Goal: Task Accomplishment & Management: Contribute content

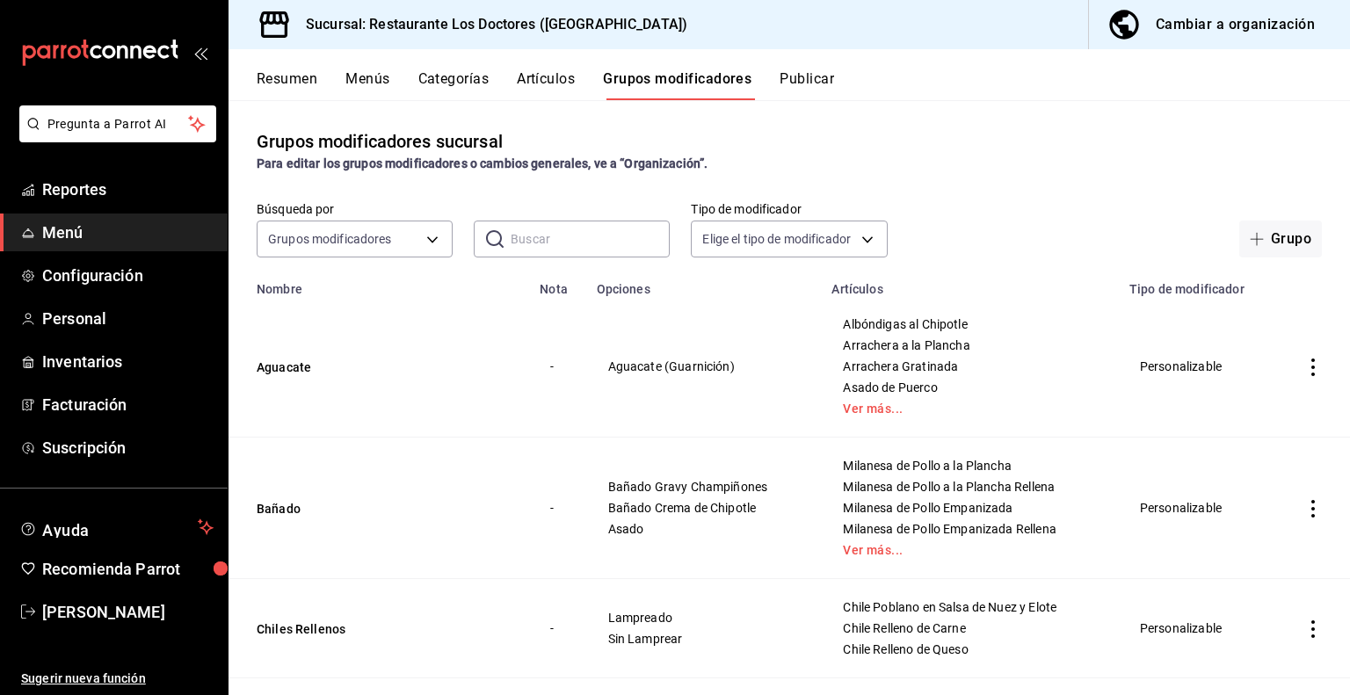
click at [549, 77] on button "Artículos" at bounding box center [546, 85] width 58 height 30
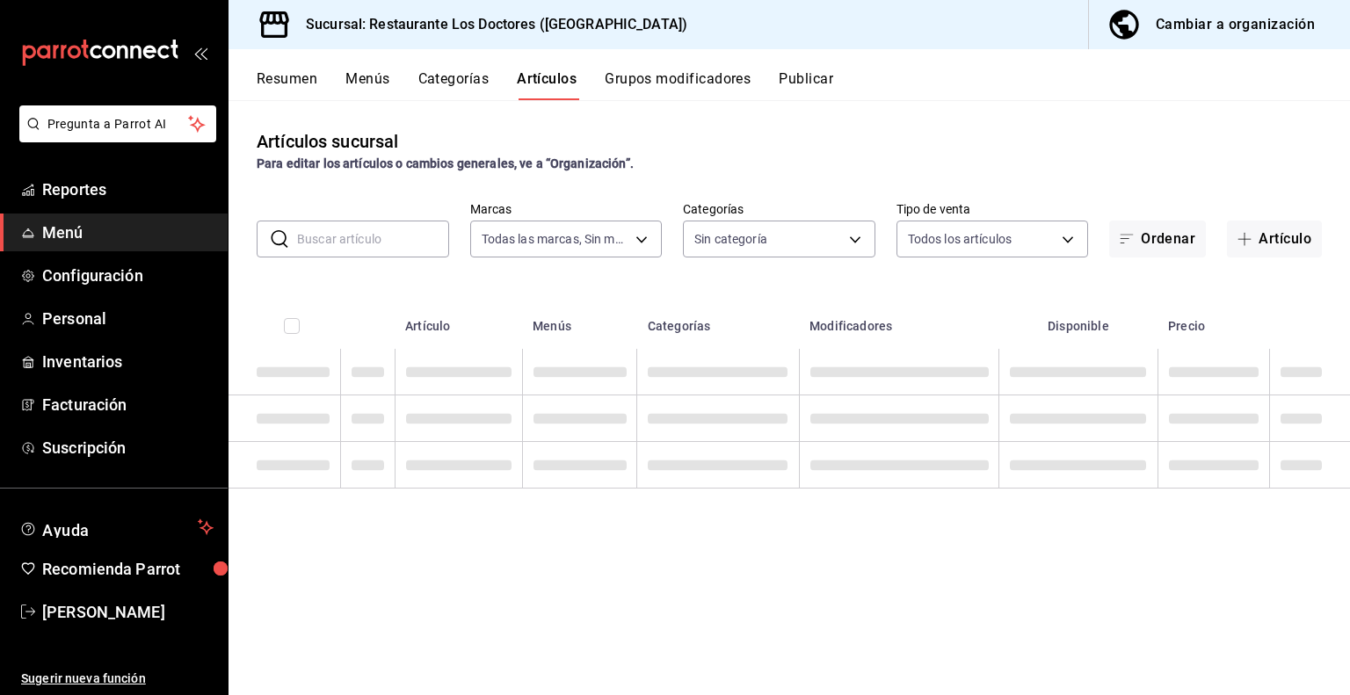
type input "269702e0-5912-4416-965b-3ce4215a42b7"
type input "112654bd-fa99-4262-a923-ef79bb8ad4bd,f0cfff11-ebac-47df-a9c2-480b83bfc72e,38dc8…"
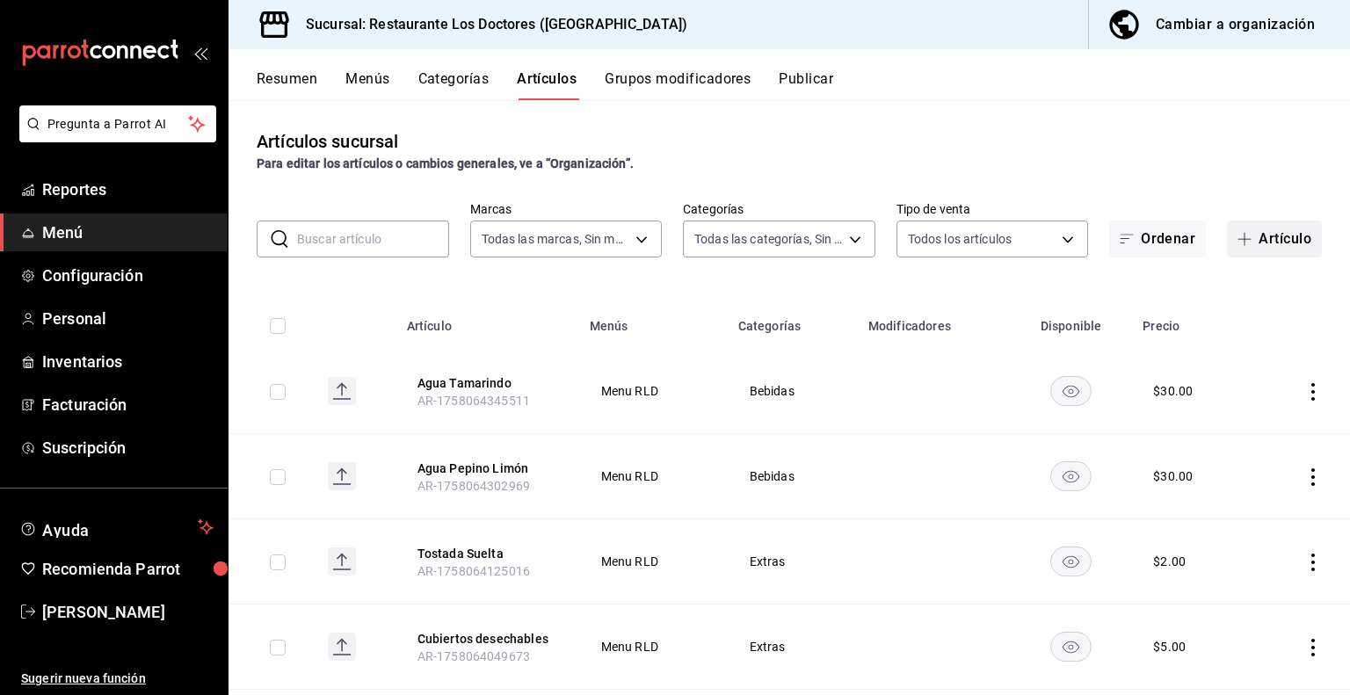
click at [1243, 236] on span "button" at bounding box center [1247, 239] width 21 height 14
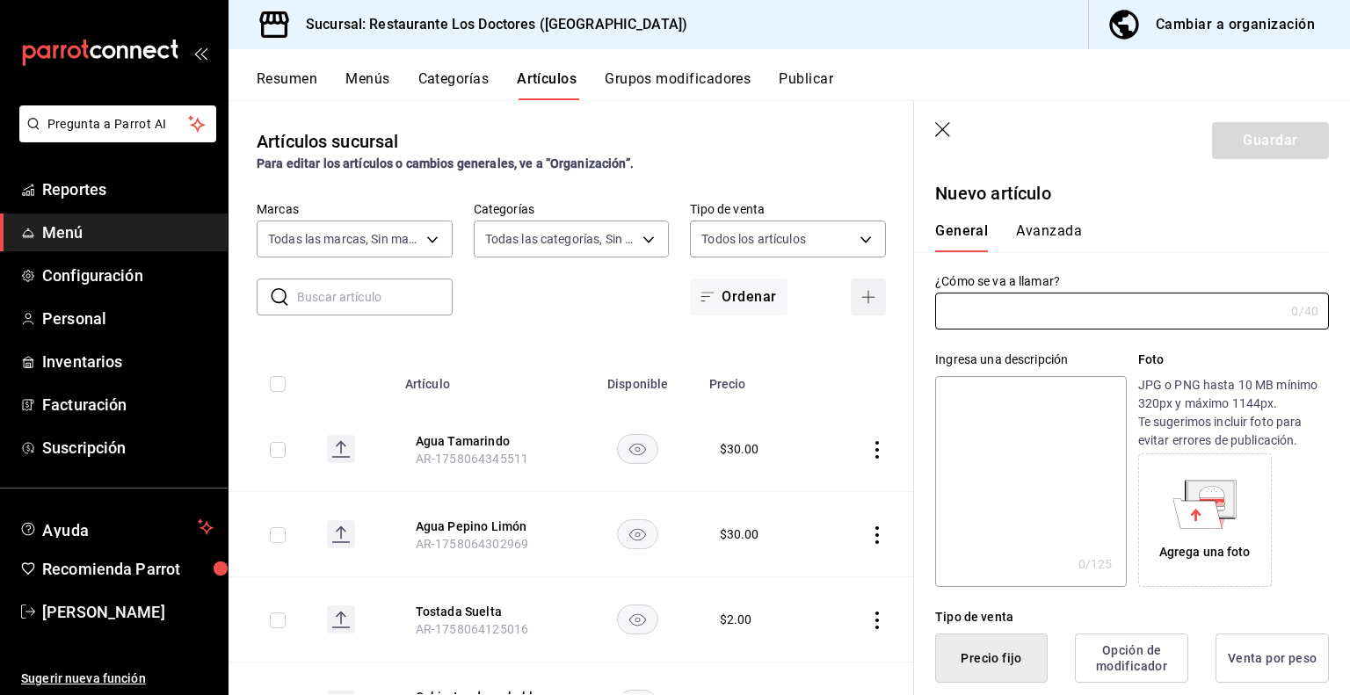
type input "AR-1758135333103"
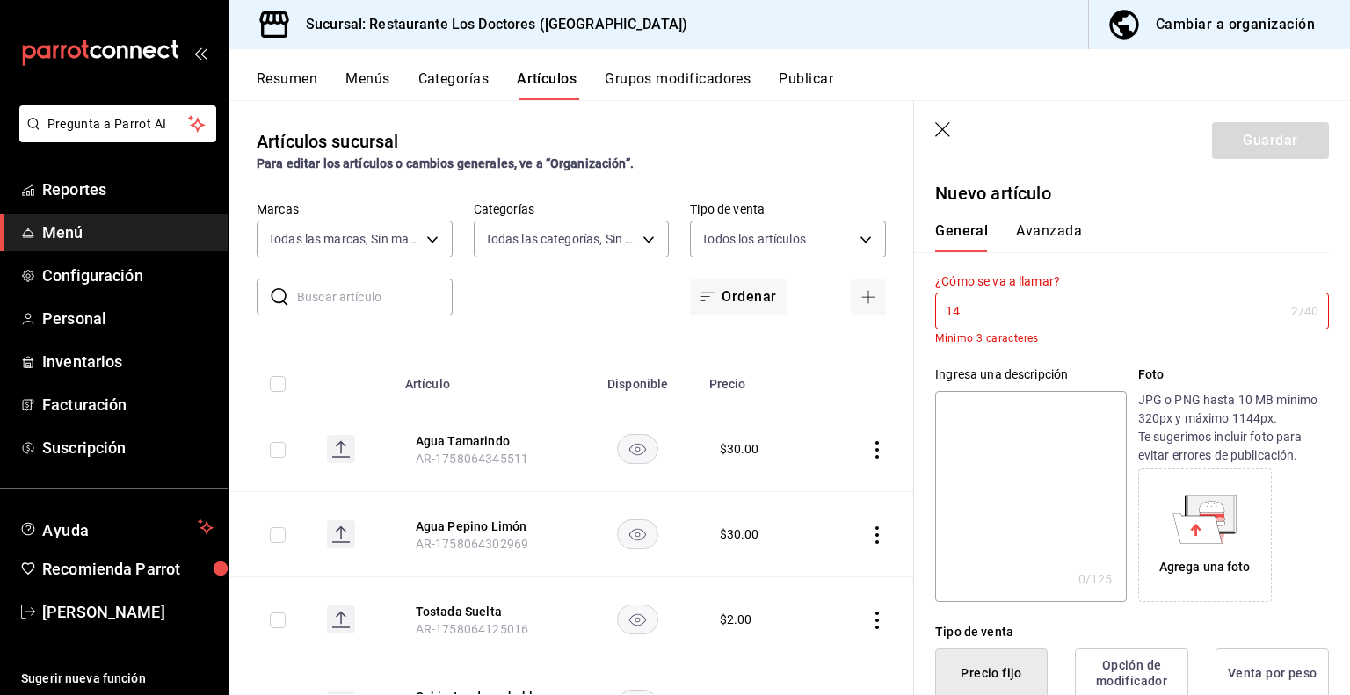
type input "1"
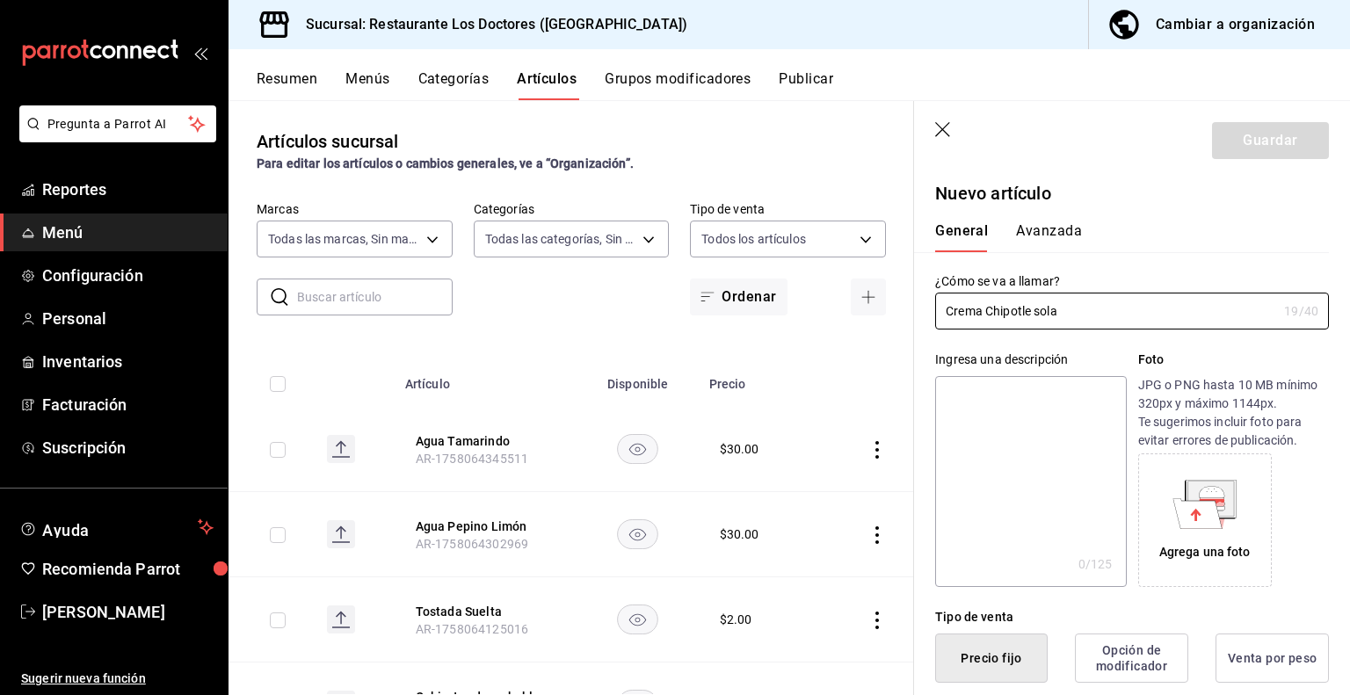
scroll to position [410, 0]
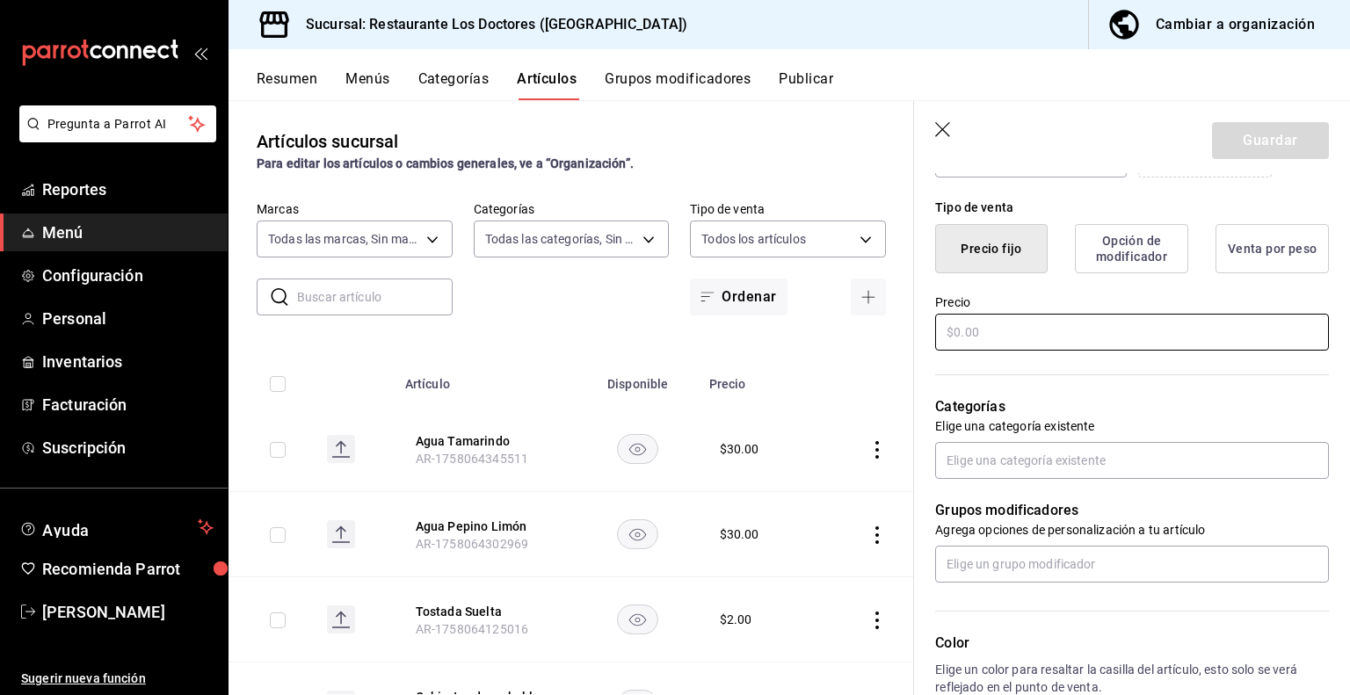
type input "Crema Chipotle sola"
click at [973, 344] on input "text" at bounding box center [1132, 332] width 394 height 37
type input "$40.00"
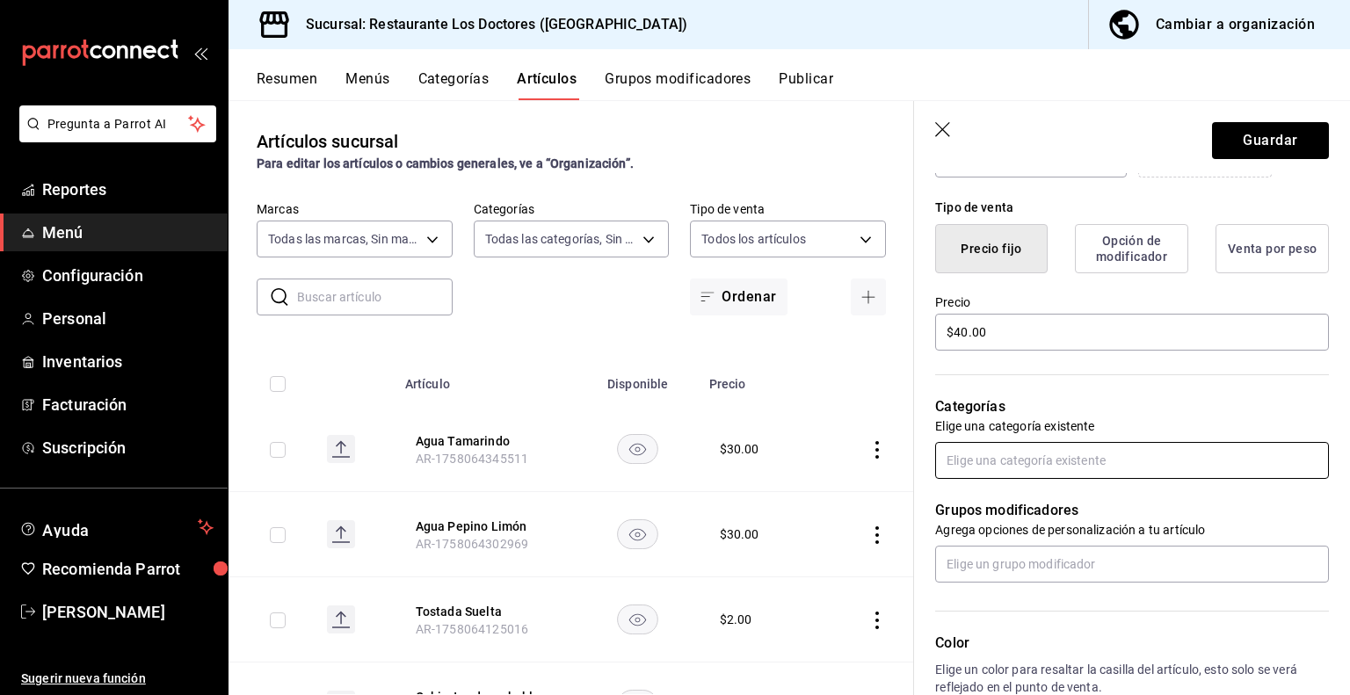
click at [1056, 467] on input "text" at bounding box center [1132, 460] width 394 height 37
click at [999, 458] on input "text" at bounding box center [1132, 460] width 394 height 37
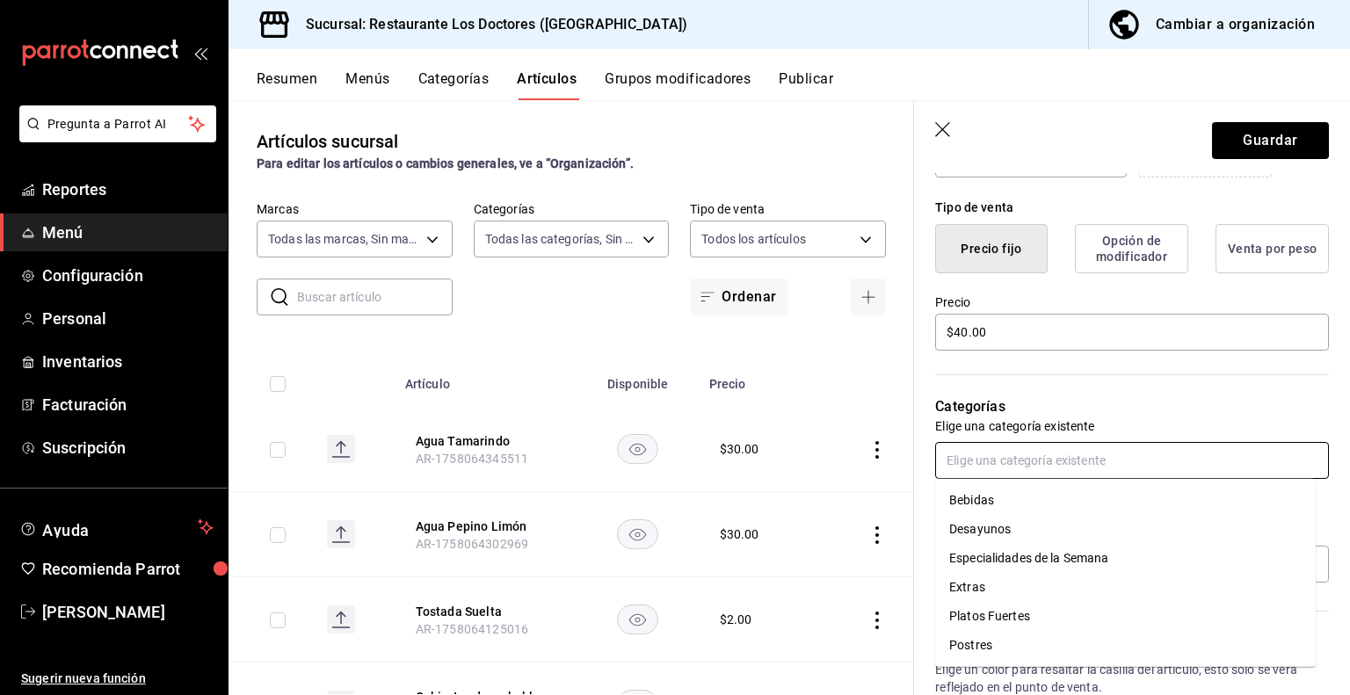
click at [967, 590] on li "Extras" at bounding box center [1125, 587] width 381 height 29
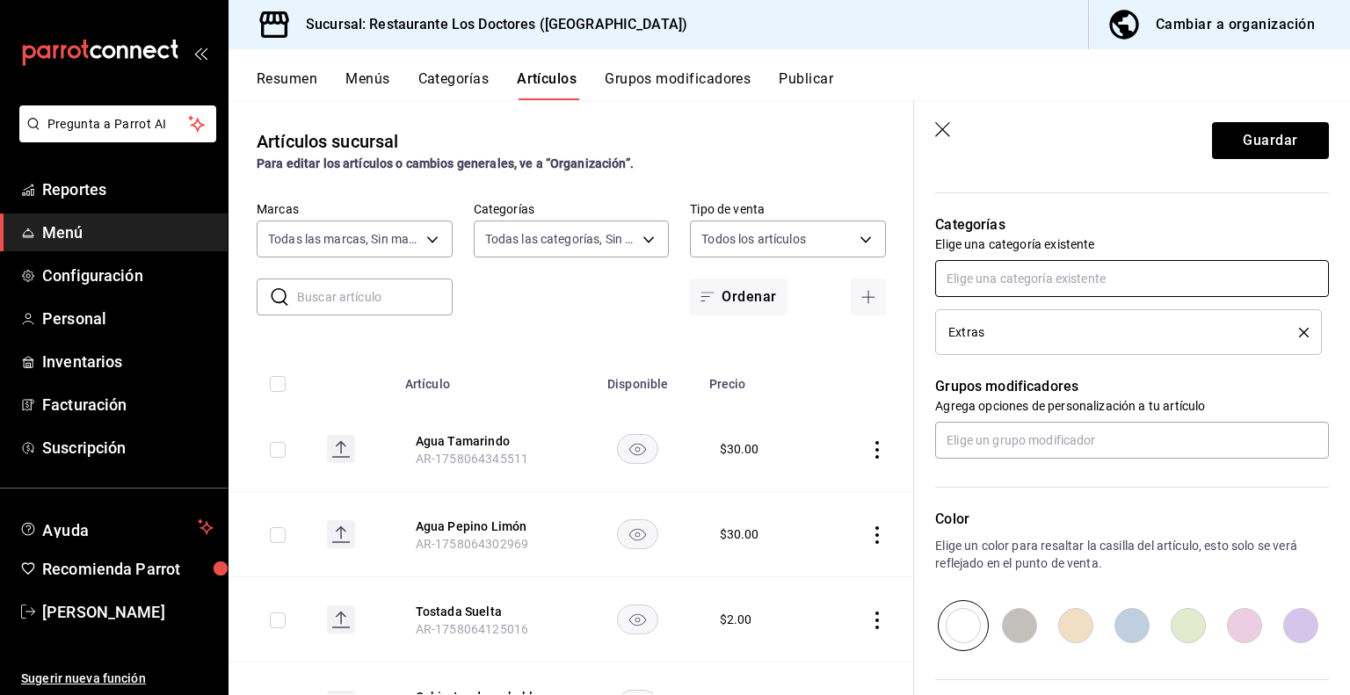
scroll to position [766, 0]
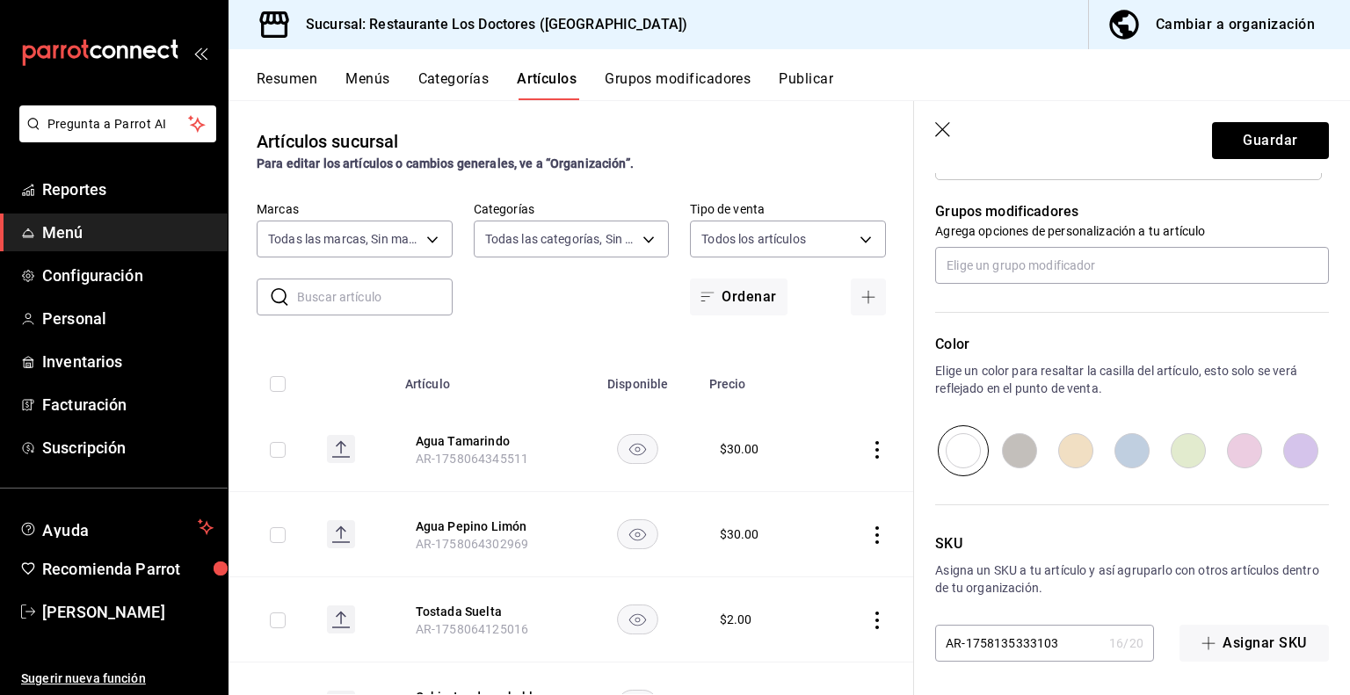
click at [1174, 453] on input "radio" at bounding box center [1188, 450] width 56 height 51
radio input "true"
click at [1264, 137] on button "Guardar" at bounding box center [1270, 140] width 117 height 37
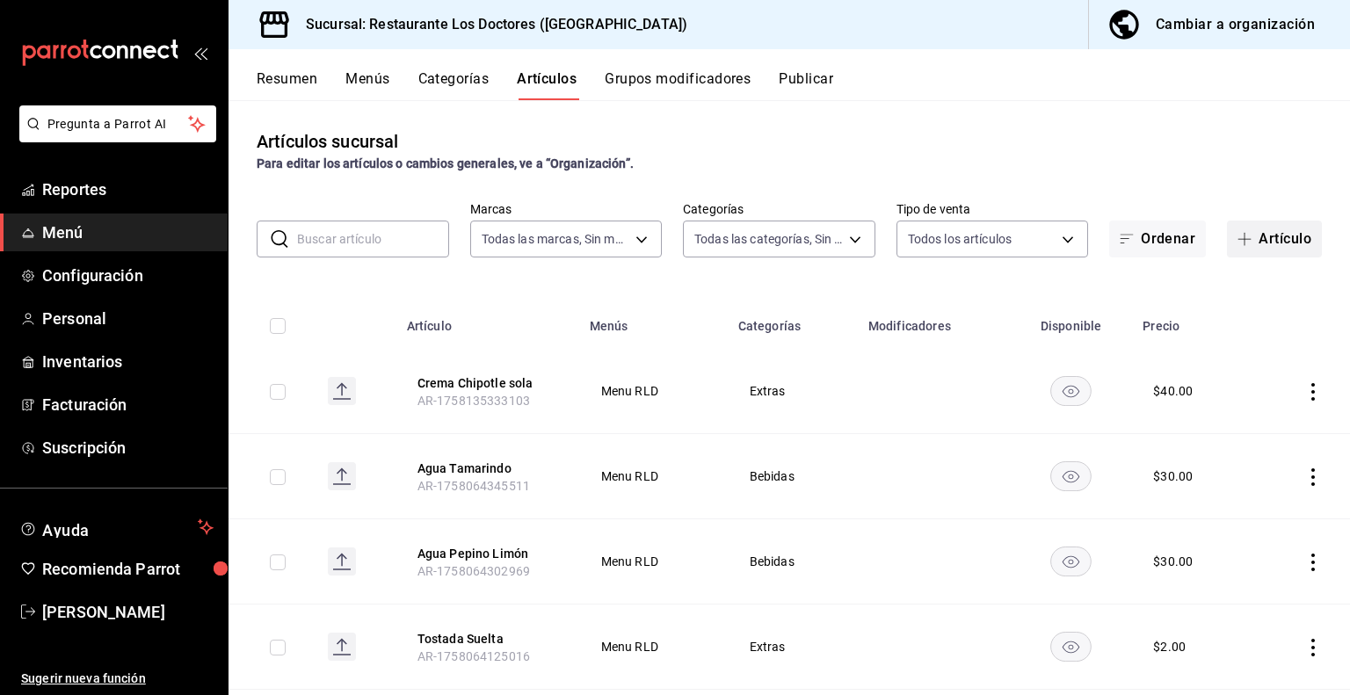
click at [1237, 238] on icon "button" at bounding box center [1244, 239] width 14 height 14
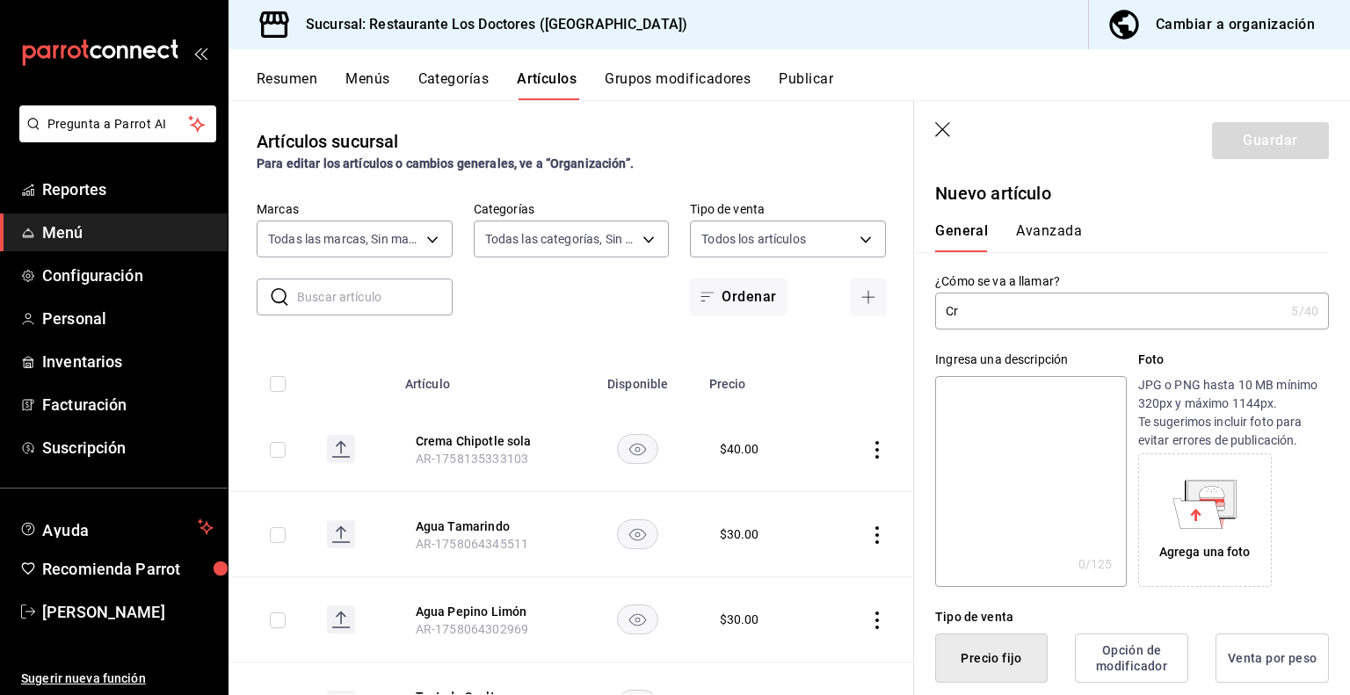
type input "C"
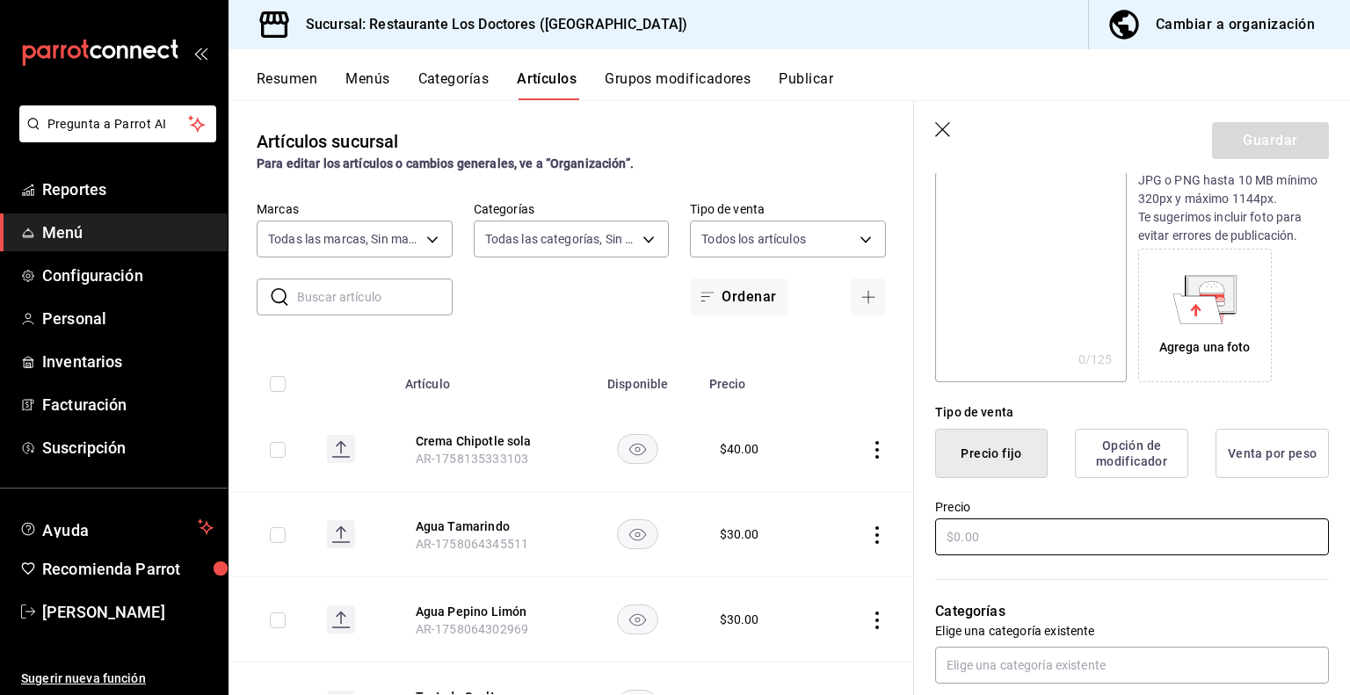
type input "Gravy Champiñones"
click at [1010, 530] on input "text" at bounding box center [1132, 536] width 394 height 37
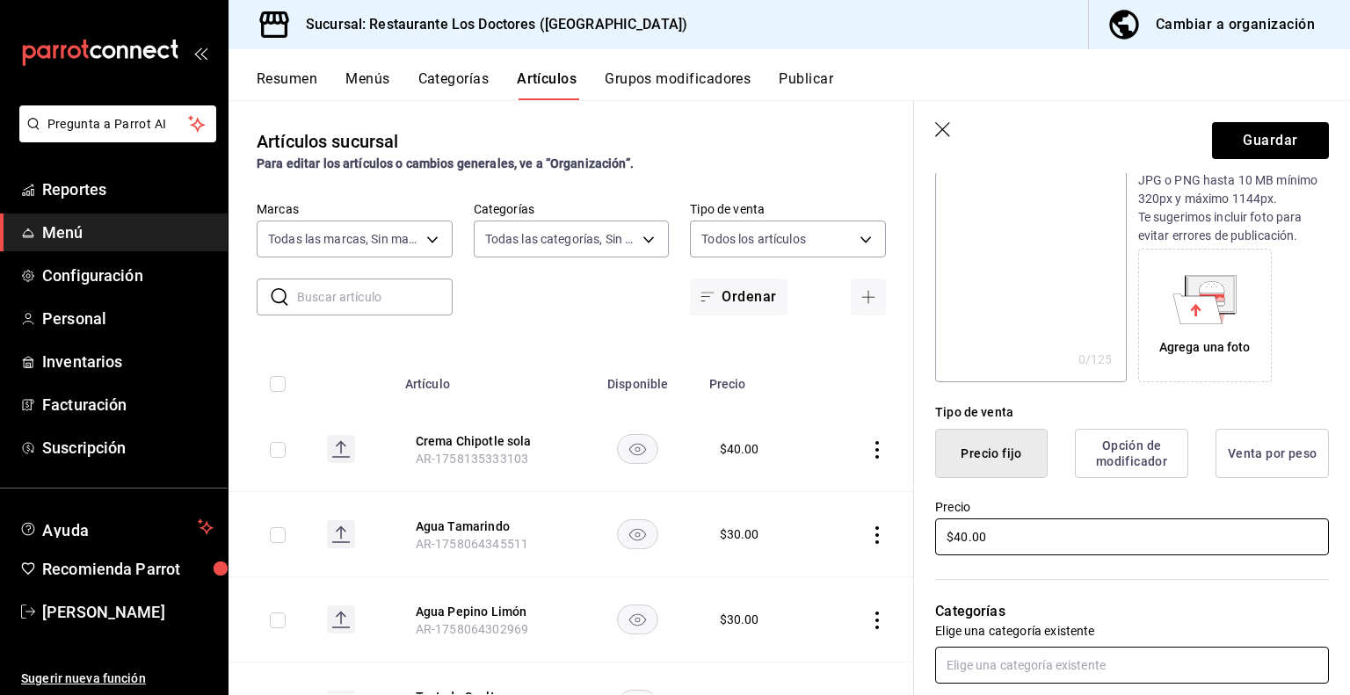
type input "$40.00"
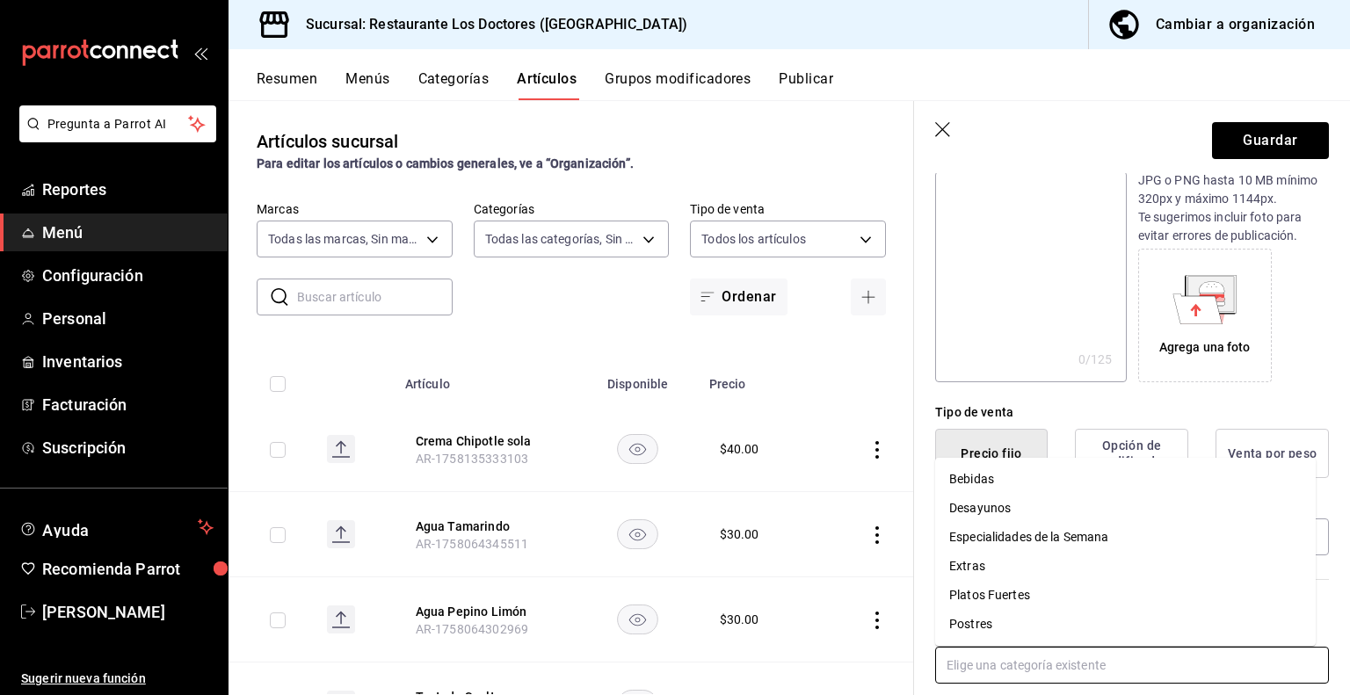
click at [1067, 658] on input "text" at bounding box center [1132, 665] width 394 height 37
click at [977, 566] on li "Extras" at bounding box center [1125, 566] width 381 height 29
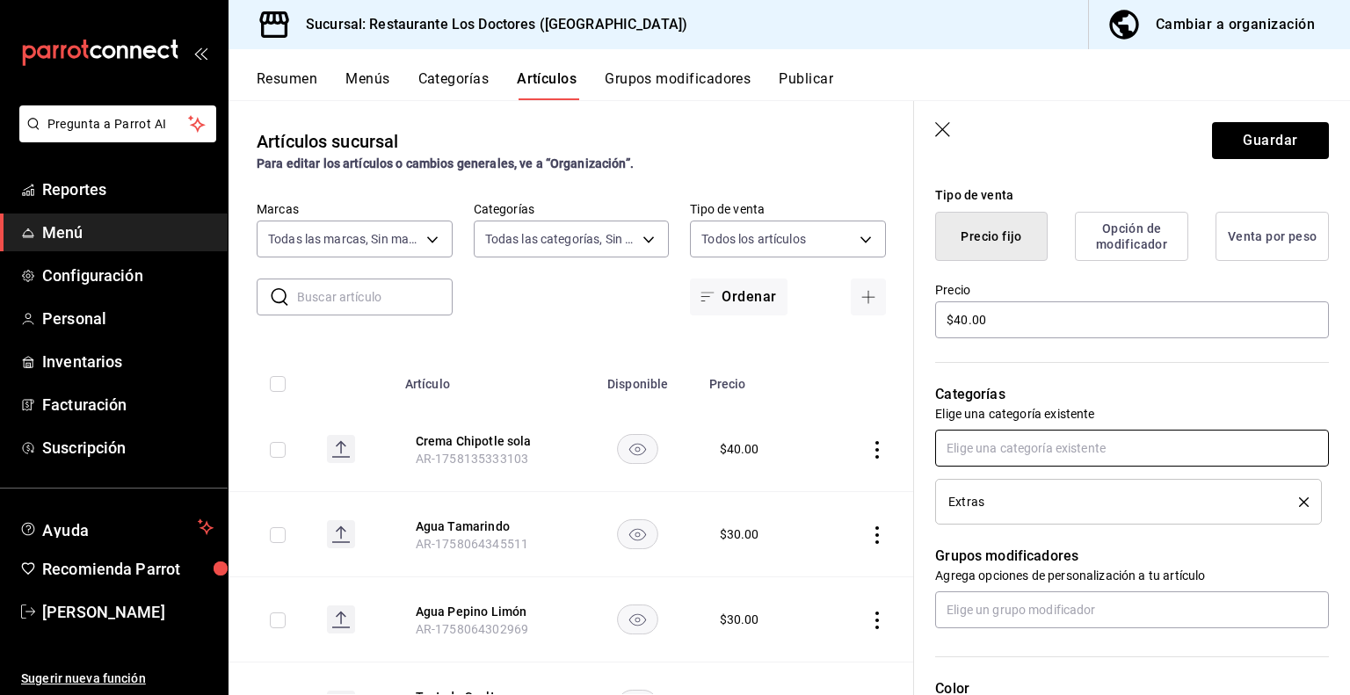
scroll to position [766, 0]
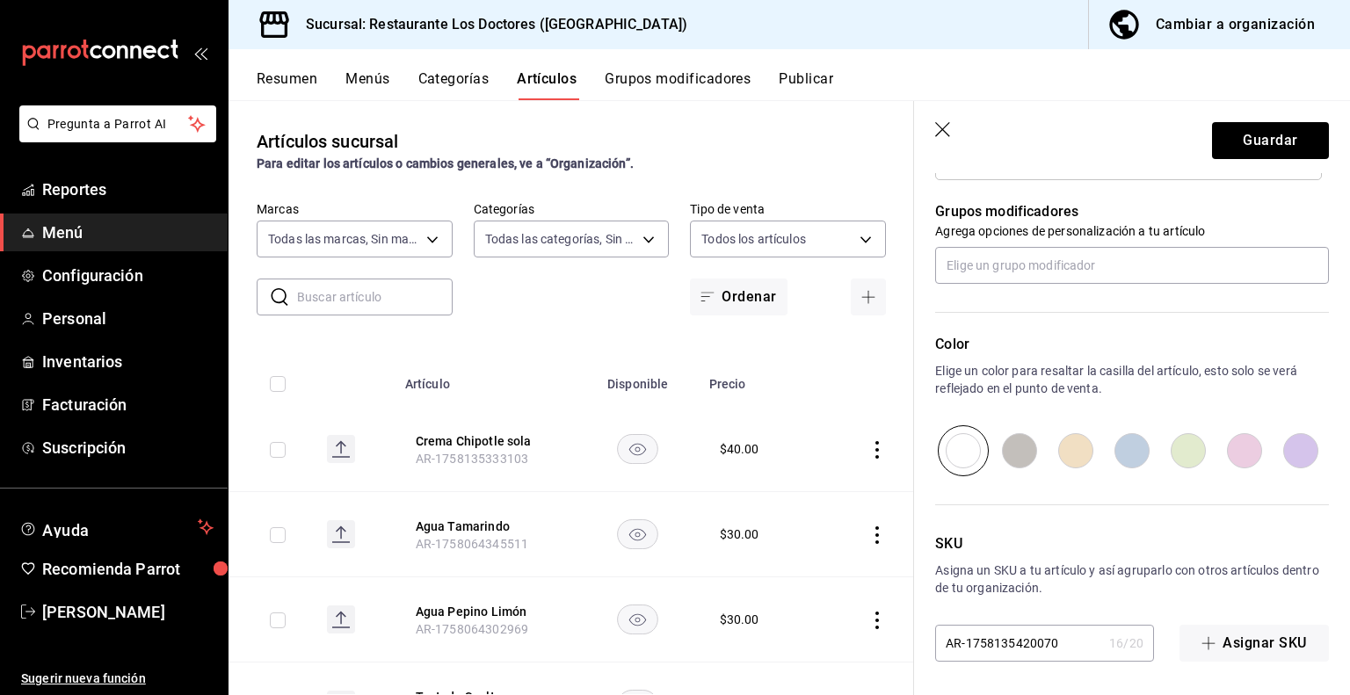
click at [1076, 446] on input "radio" at bounding box center [1076, 450] width 56 height 51
radio input "true"
click at [1258, 131] on button "Guardar" at bounding box center [1270, 140] width 117 height 37
